Goal: Task Accomplishment & Management: Use online tool/utility

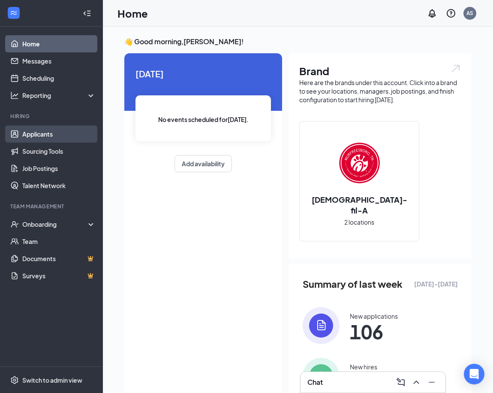
click at [44, 132] on link "Applicants" at bounding box center [58, 133] width 73 height 17
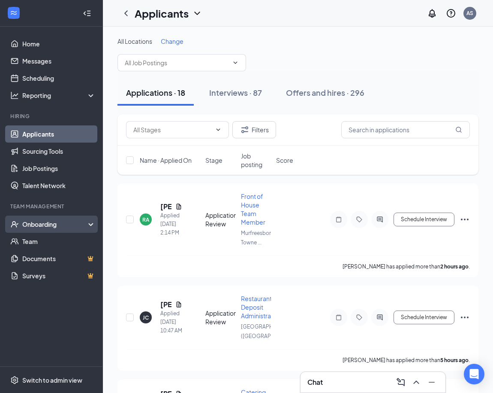
click at [46, 228] on div "Onboarding" at bounding box center [55, 224] width 66 height 9
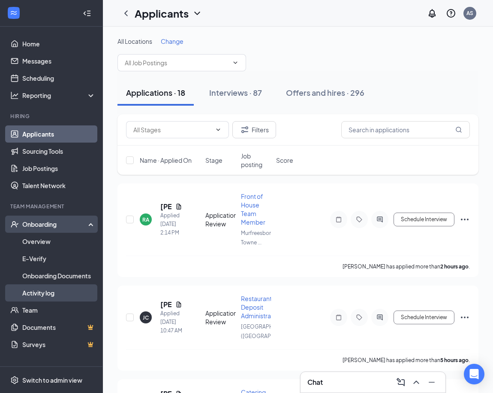
click at [35, 291] on link "Activity log" at bounding box center [58, 292] width 73 height 17
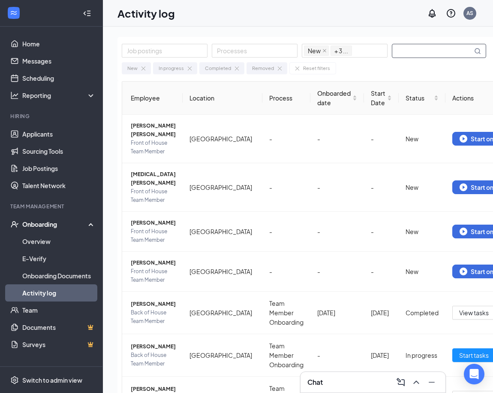
click at [423, 51] on input "text" at bounding box center [433, 50] width 80 height 13
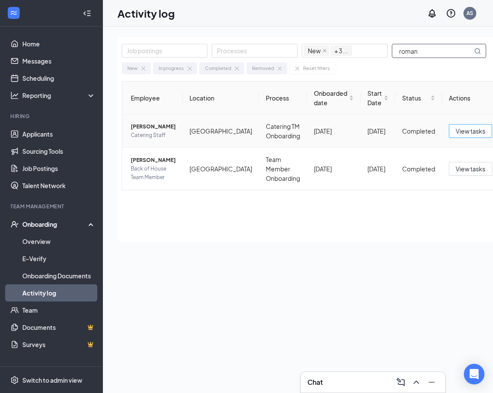
type input "roman"
click at [456, 136] on span "View tasks" at bounding box center [471, 130] width 30 height 9
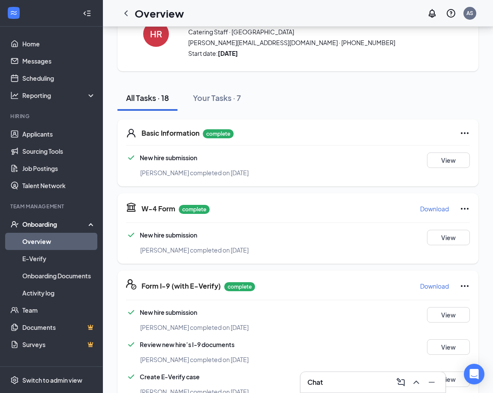
scroll to position [42, 0]
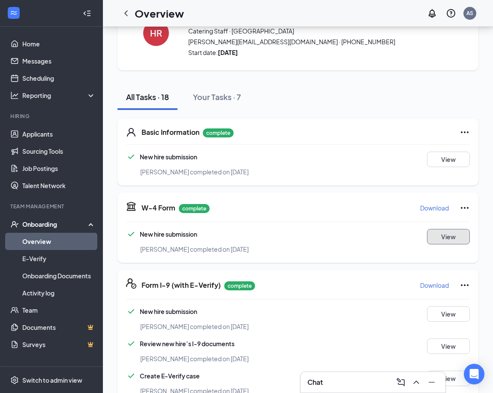
click at [454, 231] on button "View" at bounding box center [448, 236] width 43 height 15
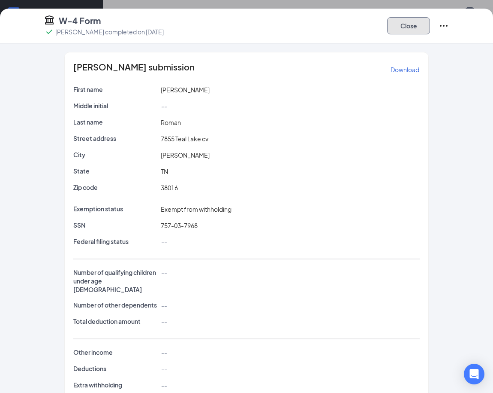
click at [412, 21] on button "Close" at bounding box center [408, 25] width 43 height 17
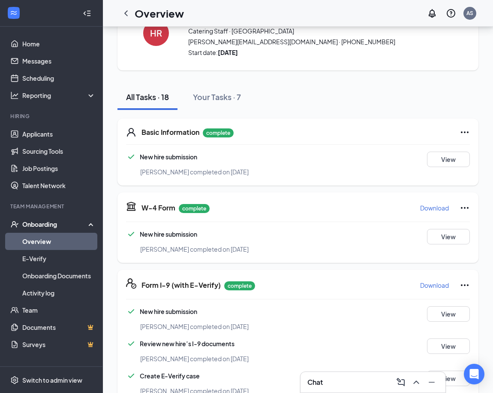
click at [86, 12] on icon "Collapse" at bounding box center [87, 13] width 9 height 9
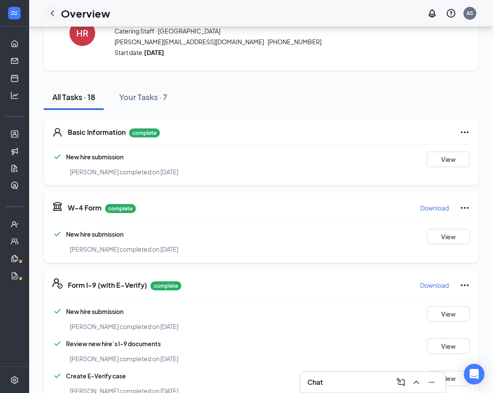
click at [54, 12] on icon "ChevronLeft" at bounding box center [52, 13] width 10 height 10
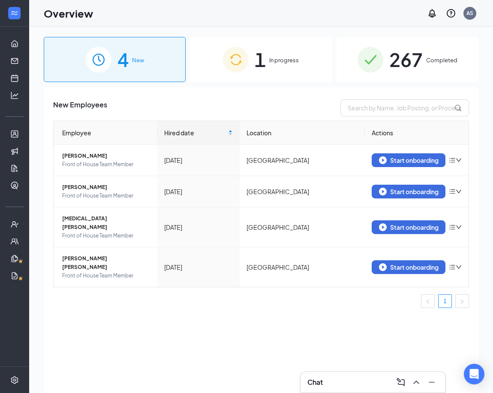
click at [414, 59] on span "267" at bounding box center [406, 60] width 33 height 30
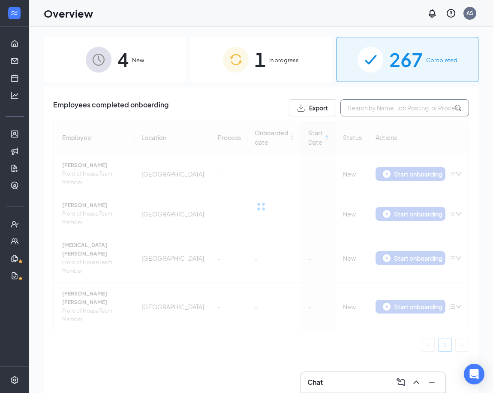
click at [384, 107] on input "text" at bounding box center [405, 107] width 129 height 17
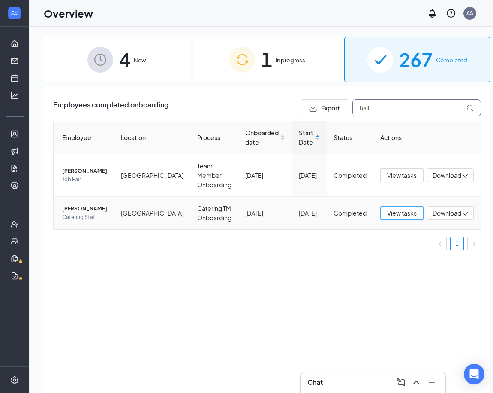
type input "hall"
click at [388, 213] on span "View tasks" at bounding box center [402, 212] width 30 height 9
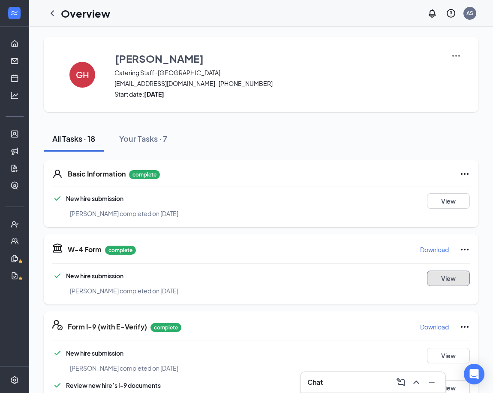
click at [428, 276] on button "View" at bounding box center [448, 277] width 43 height 15
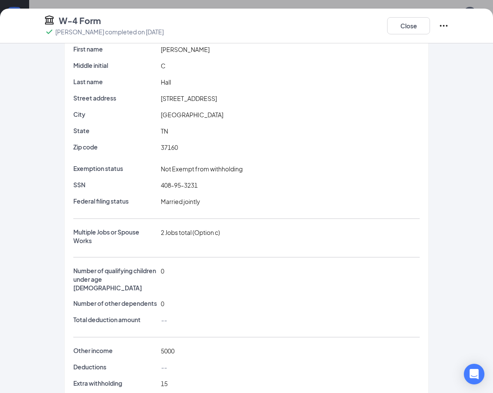
scroll to position [48, 0]
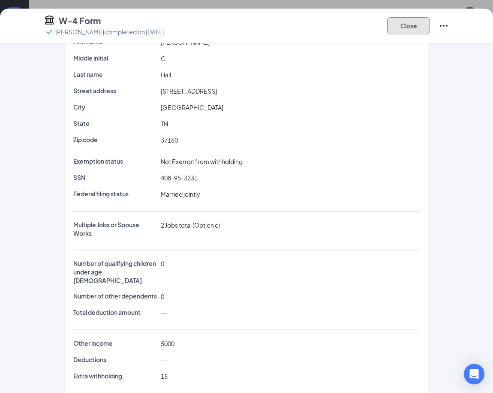
click at [405, 20] on button "Close" at bounding box center [408, 25] width 43 height 17
